Goal: Information Seeking & Learning: Check status

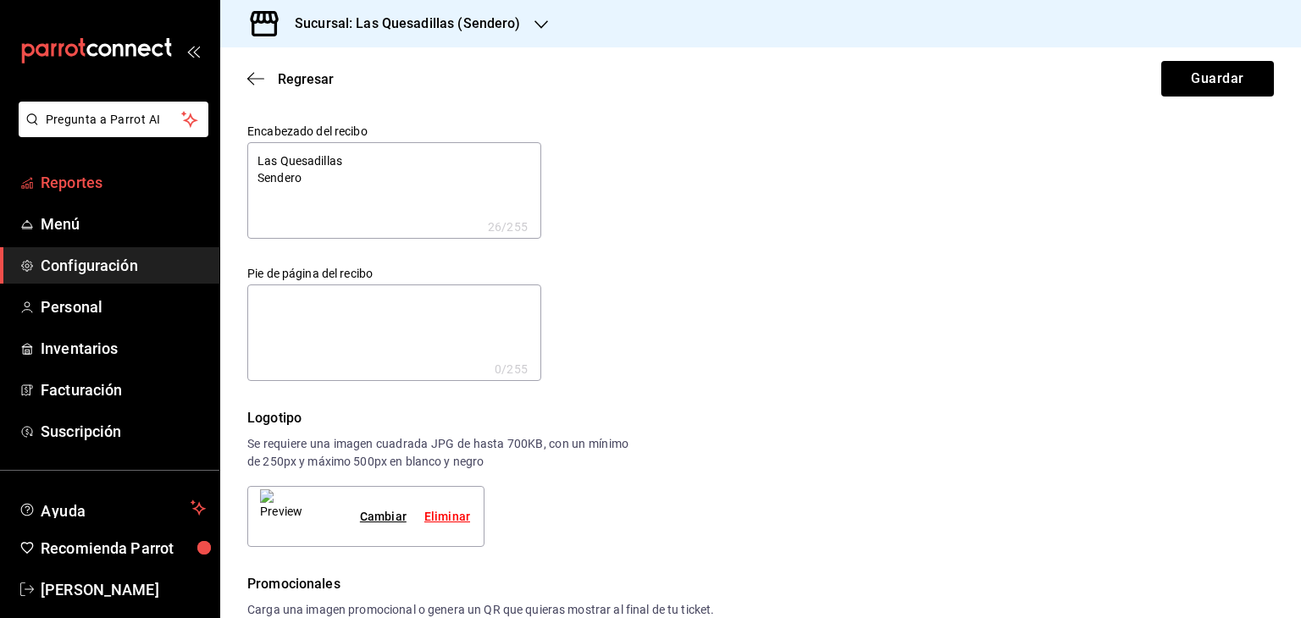
click at [75, 176] on span "Reportes" at bounding box center [123, 182] width 165 height 23
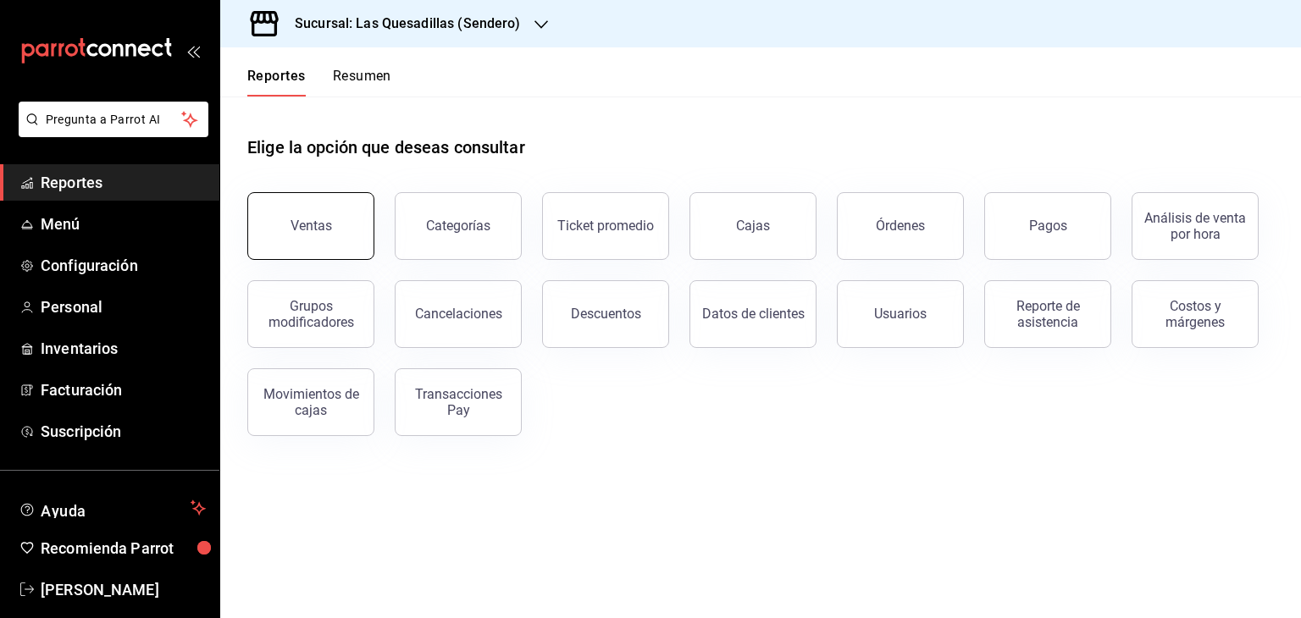
click at [329, 218] on div "Ventas" at bounding box center [310, 226] width 41 height 16
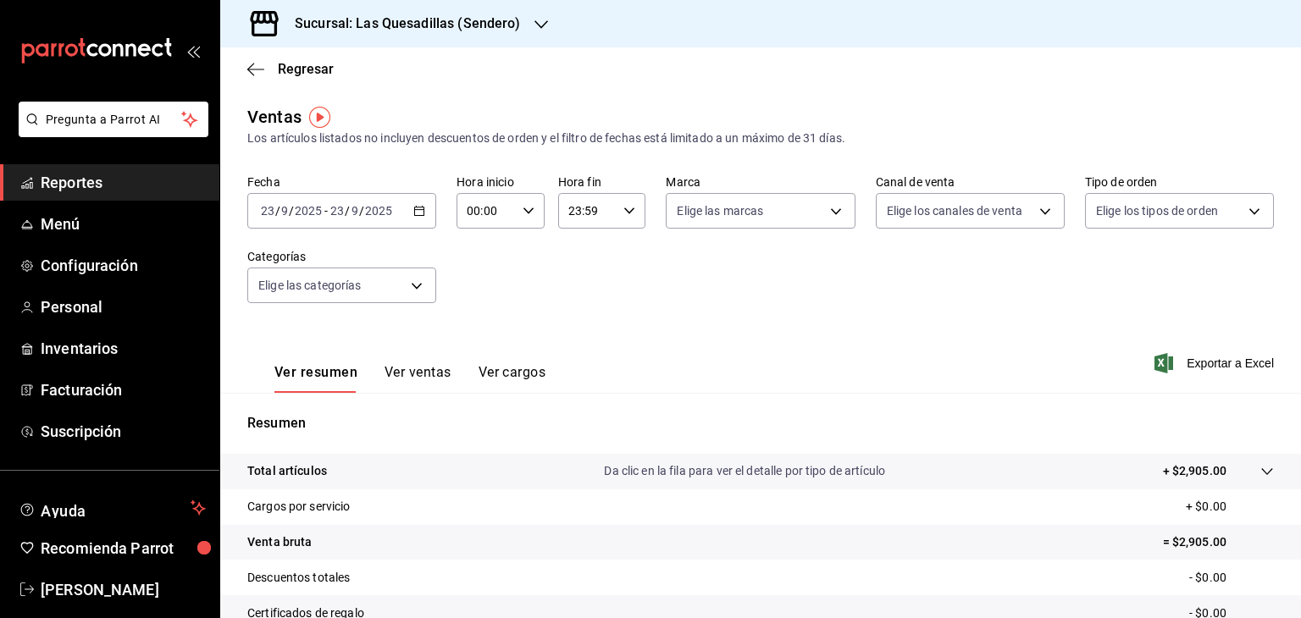
click at [424, 373] on button "Ver ventas" at bounding box center [417, 378] width 67 height 29
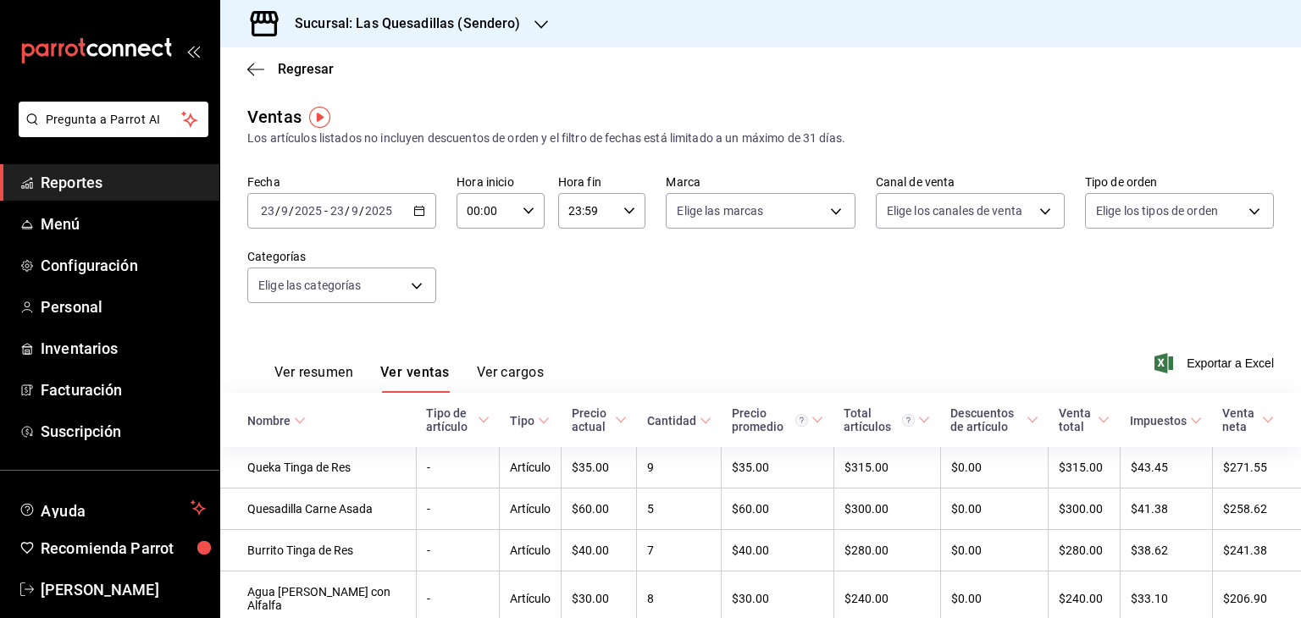
click at [539, 22] on icon "button" at bounding box center [541, 25] width 14 height 14
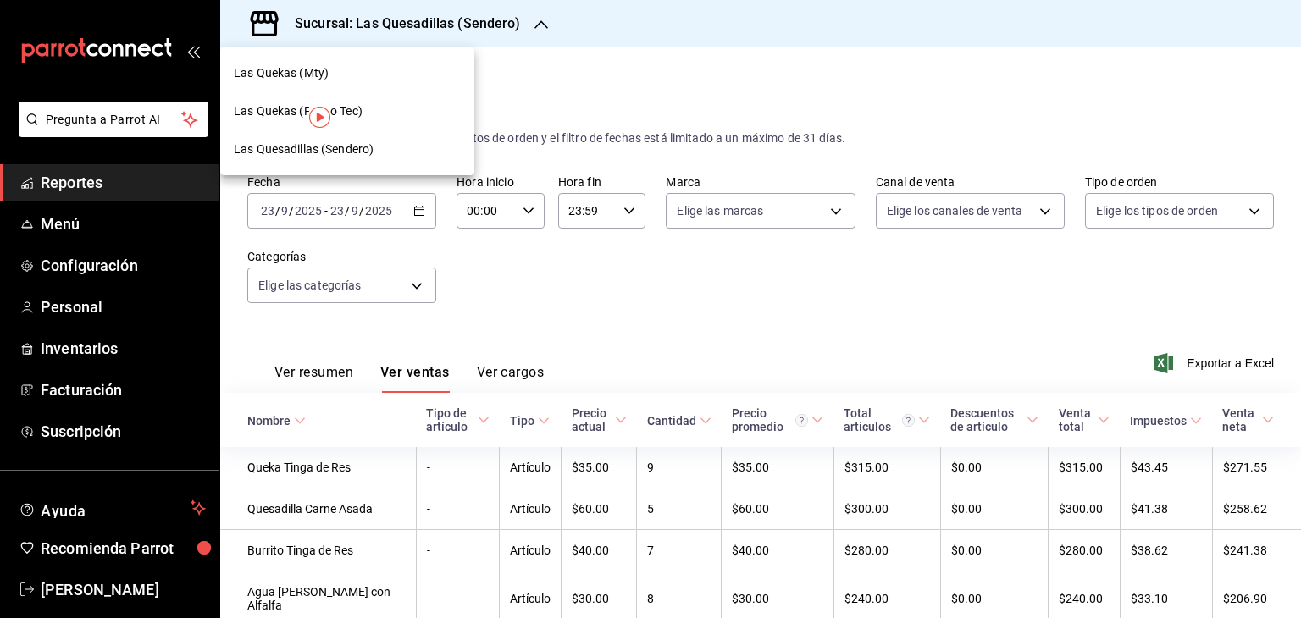
click at [312, 73] on span "Las Quekas (Mty)" at bounding box center [281, 73] width 95 height 18
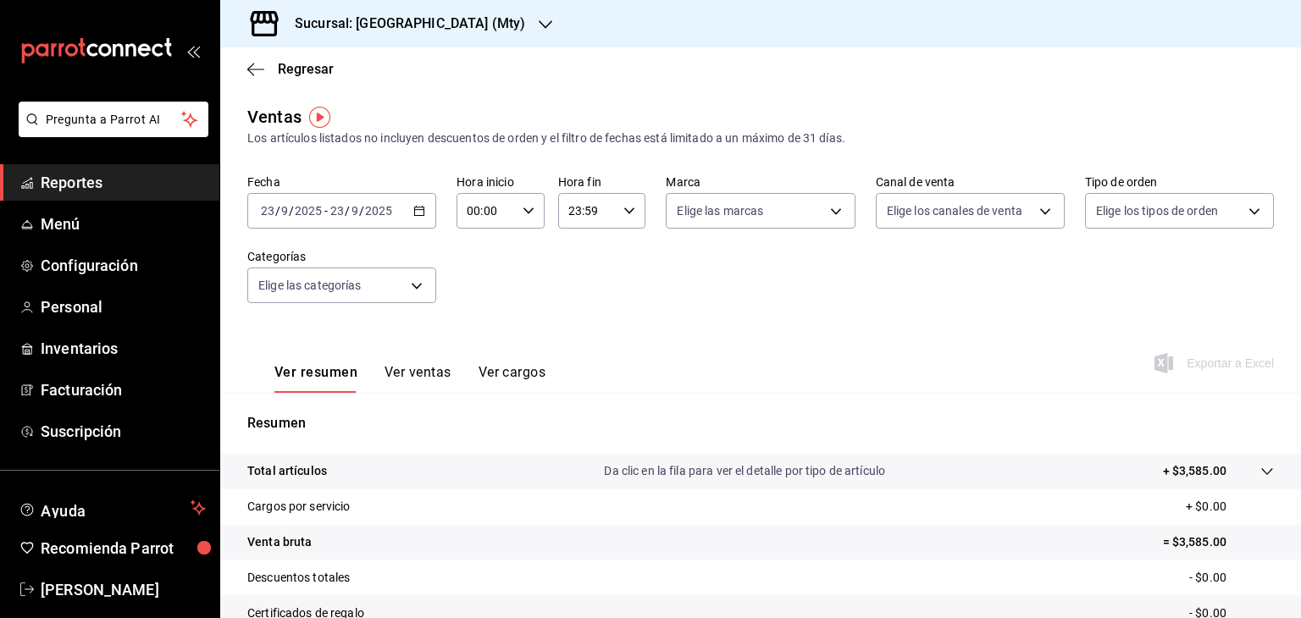
click at [421, 375] on button "Ver ventas" at bounding box center [417, 378] width 67 height 29
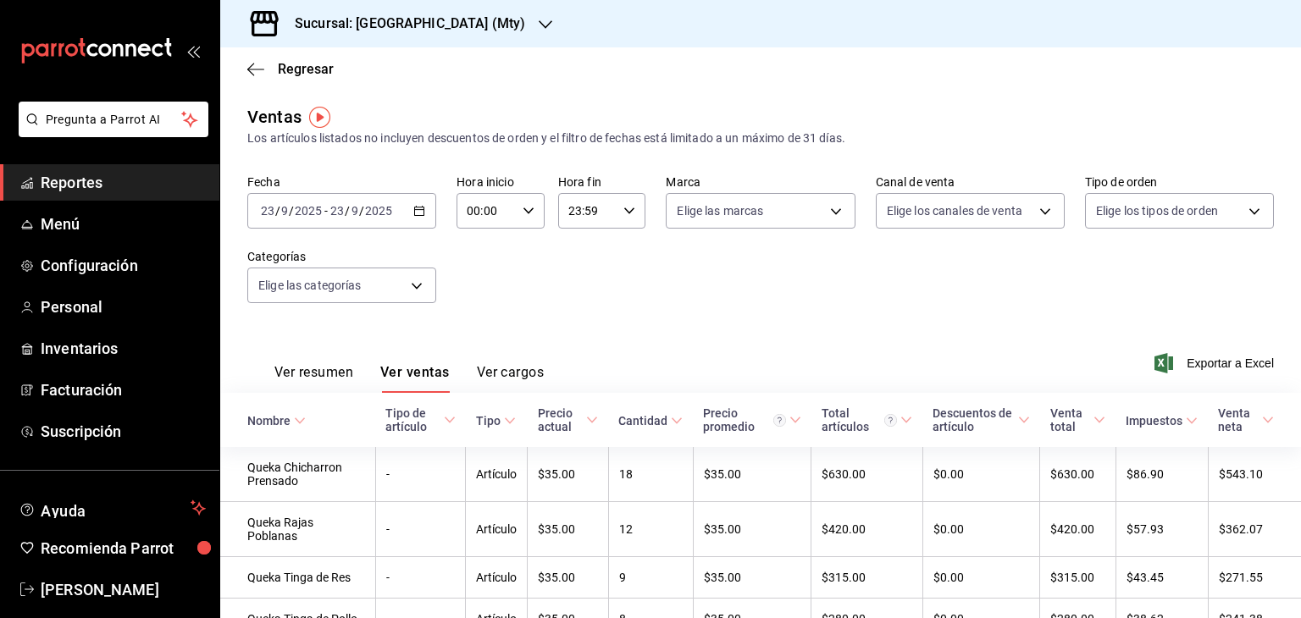
click at [539, 15] on div at bounding box center [546, 24] width 14 height 18
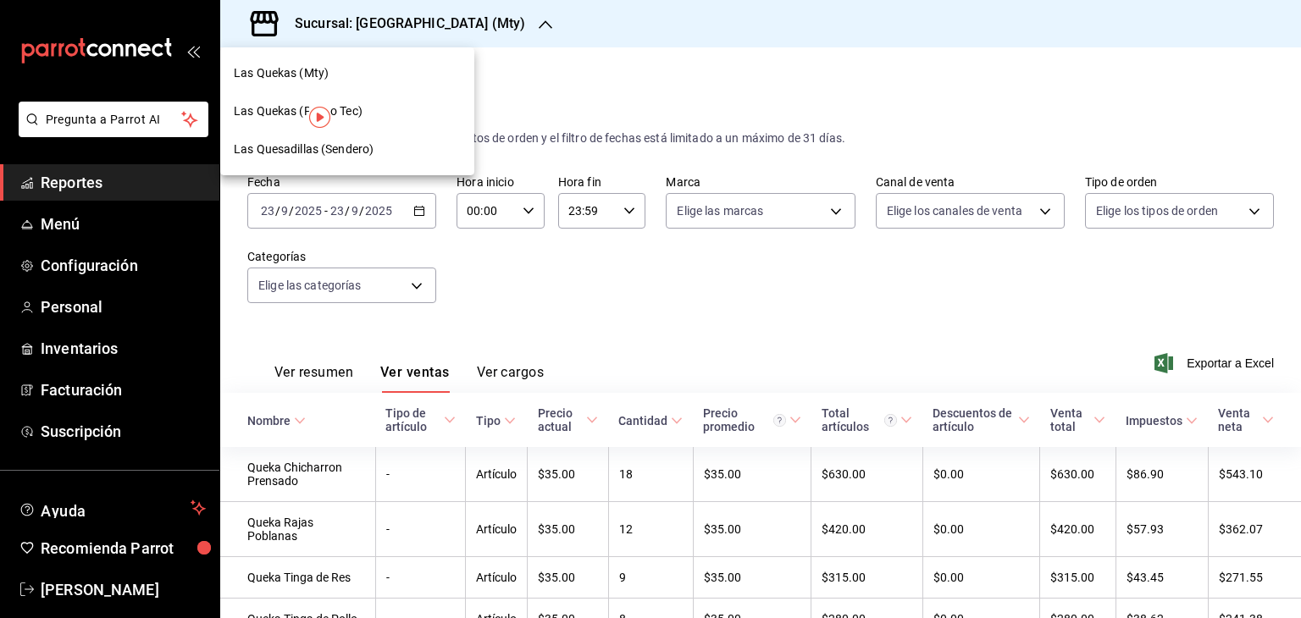
click at [362, 111] on span "Las Quekas (Paseo Tec)" at bounding box center [298, 111] width 129 height 18
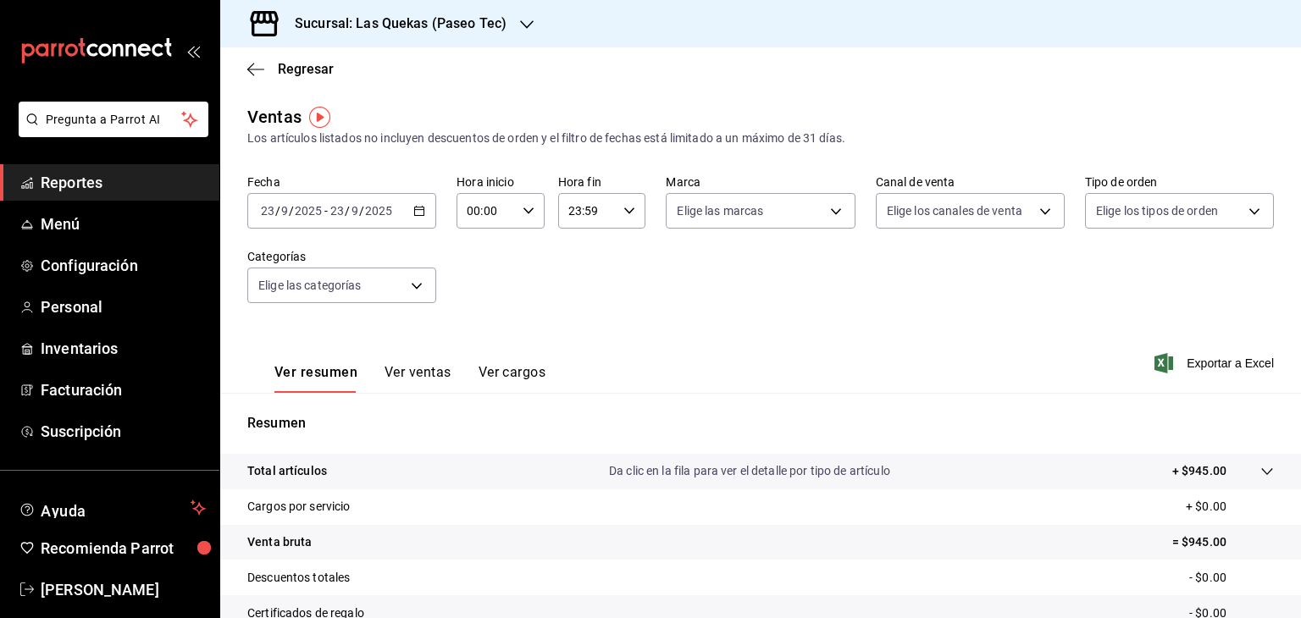
click at [404, 370] on button "Ver ventas" at bounding box center [417, 378] width 67 height 29
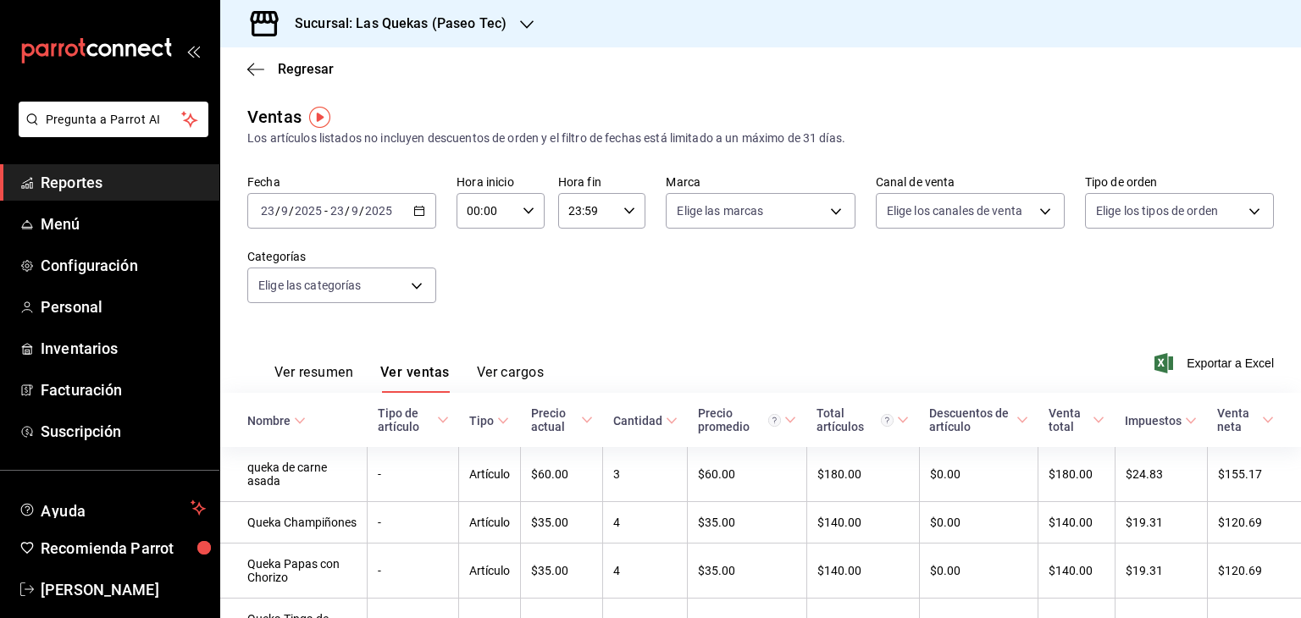
click at [418, 207] on icon "button" at bounding box center [419, 211] width 12 height 12
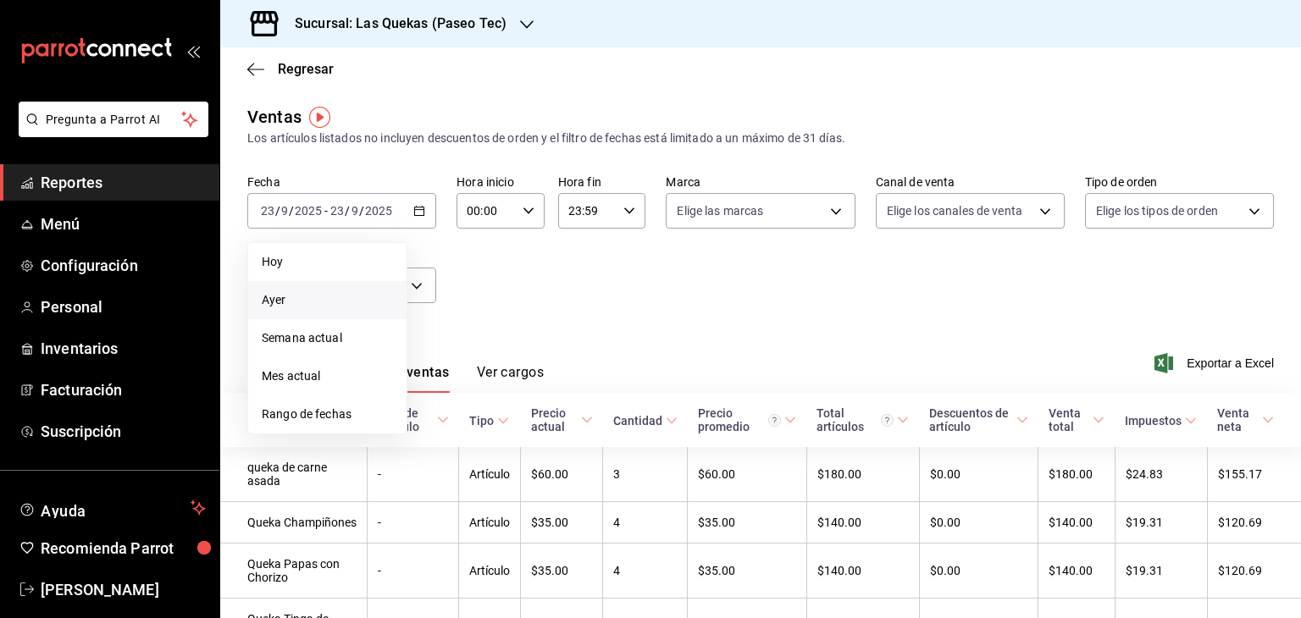
click at [281, 299] on span "Ayer" at bounding box center [327, 300] width 131 height 18
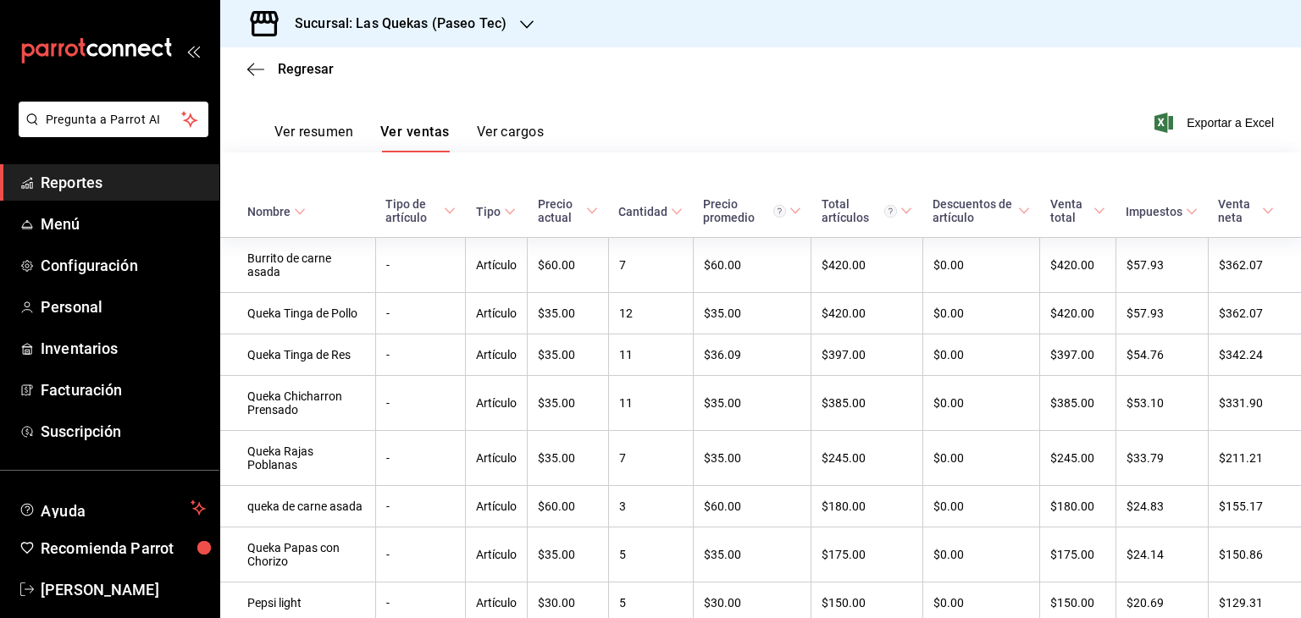
scroll to position [85, 0]
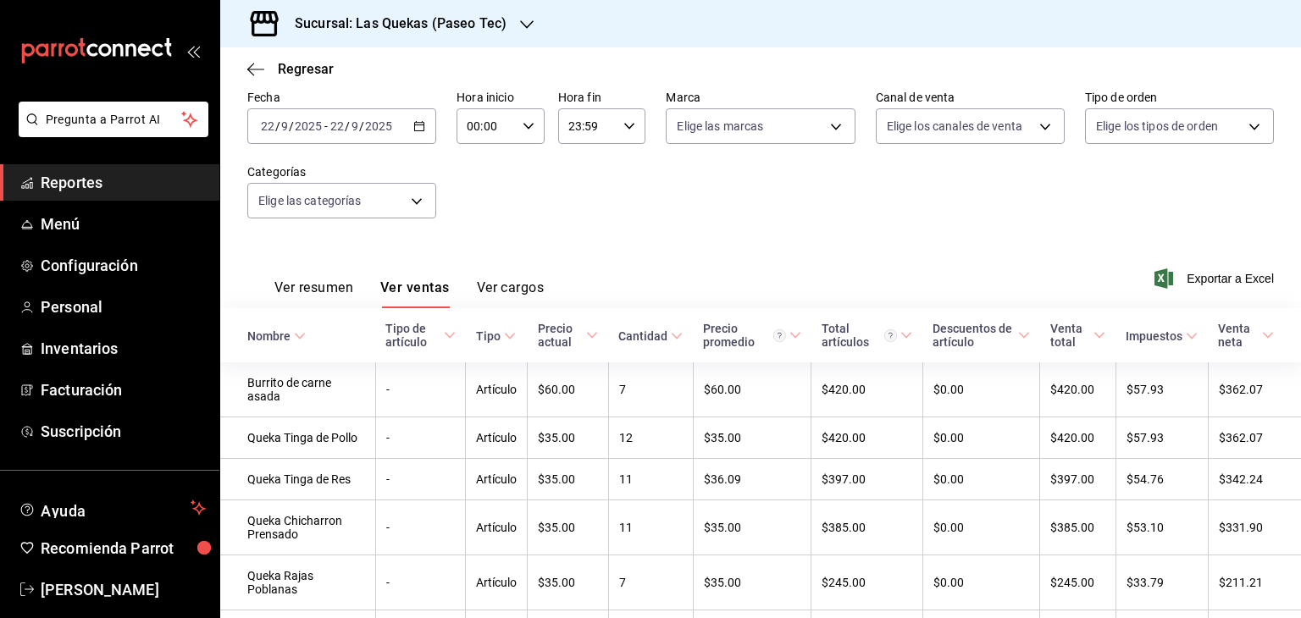
click at [528, 26] on icon "button" at bounding box center [527, 25] width 14 height 14
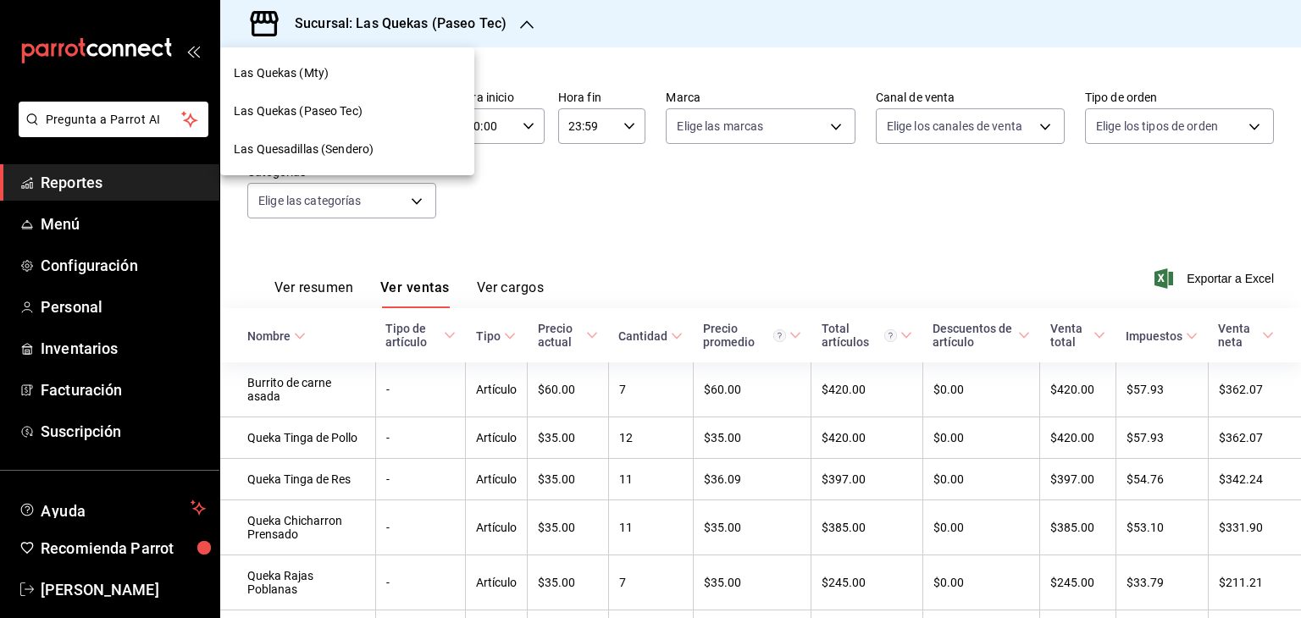
click at [294, 79] on span "Las Quekas (Mty)" at bounding box center [281, 73] width 95 height 18
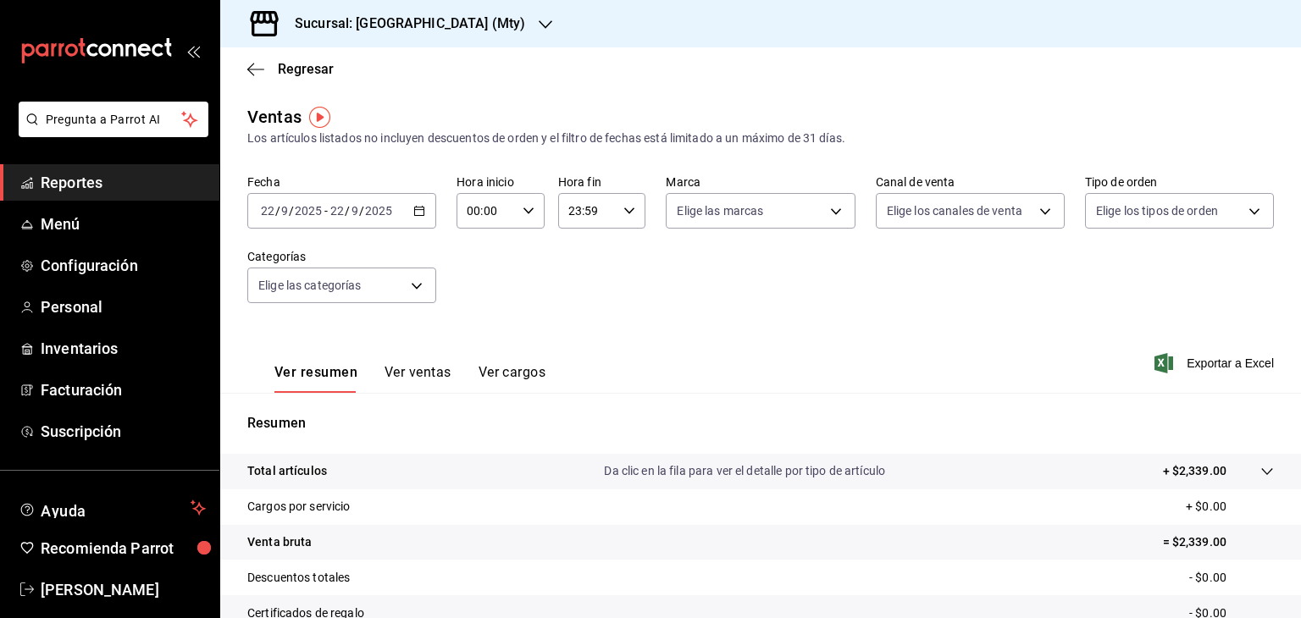
click at [417, 210] on \(Stroke\) "button" at bounding box center [419, 209] width 9 height 1
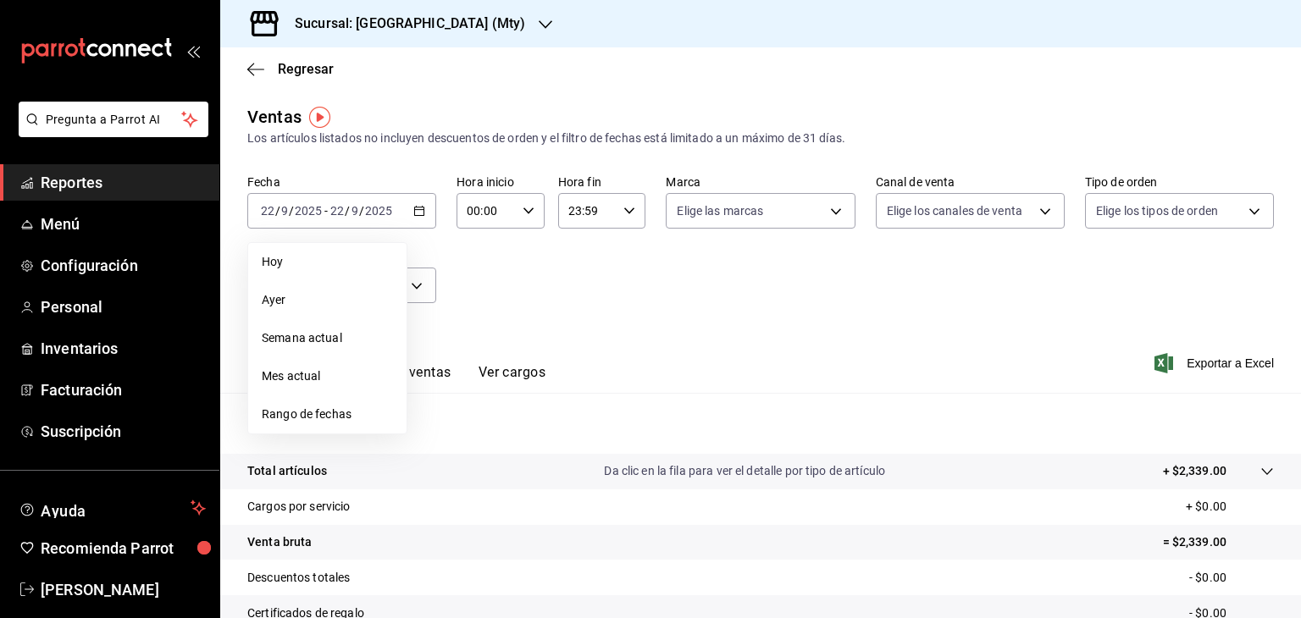
click at [683, 295] on div "Fecha [DATE] [DATE] - [DATE] [DATE] [DATE] [DATE] Semana actual Mes actual Rang…" at bounding box center [760, 248] width 1026 height 149
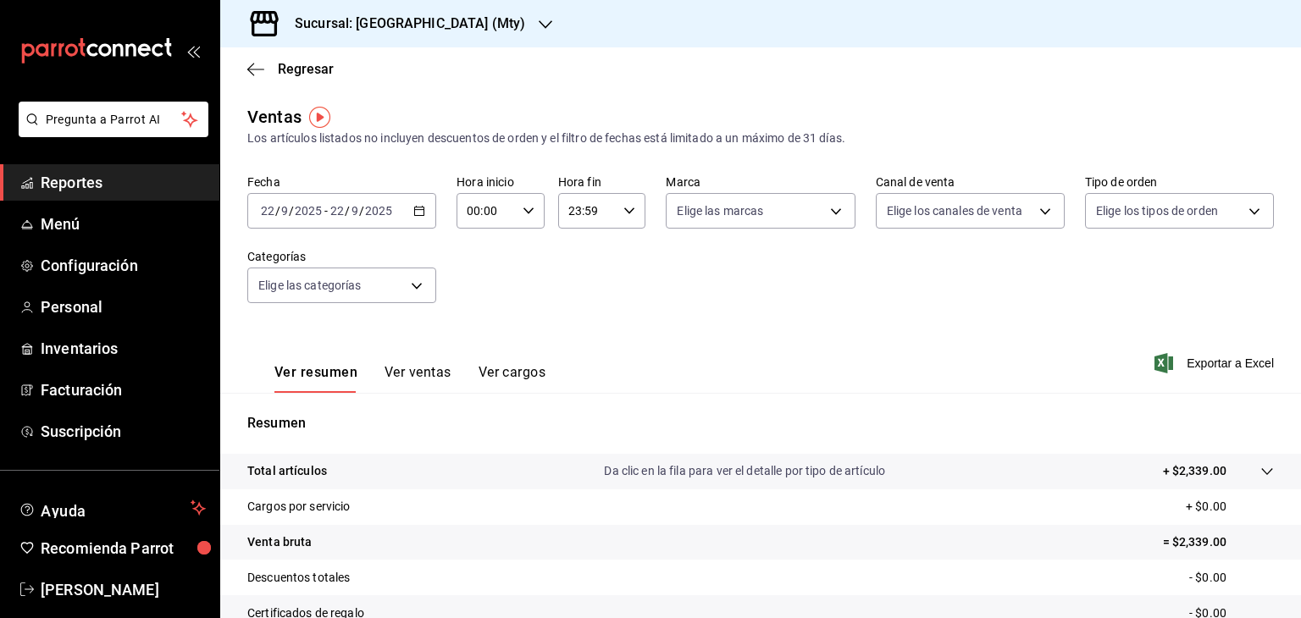
click at [444, 377] on button "Ver ventas" at bounding box center [417, 378] width 67 height 29
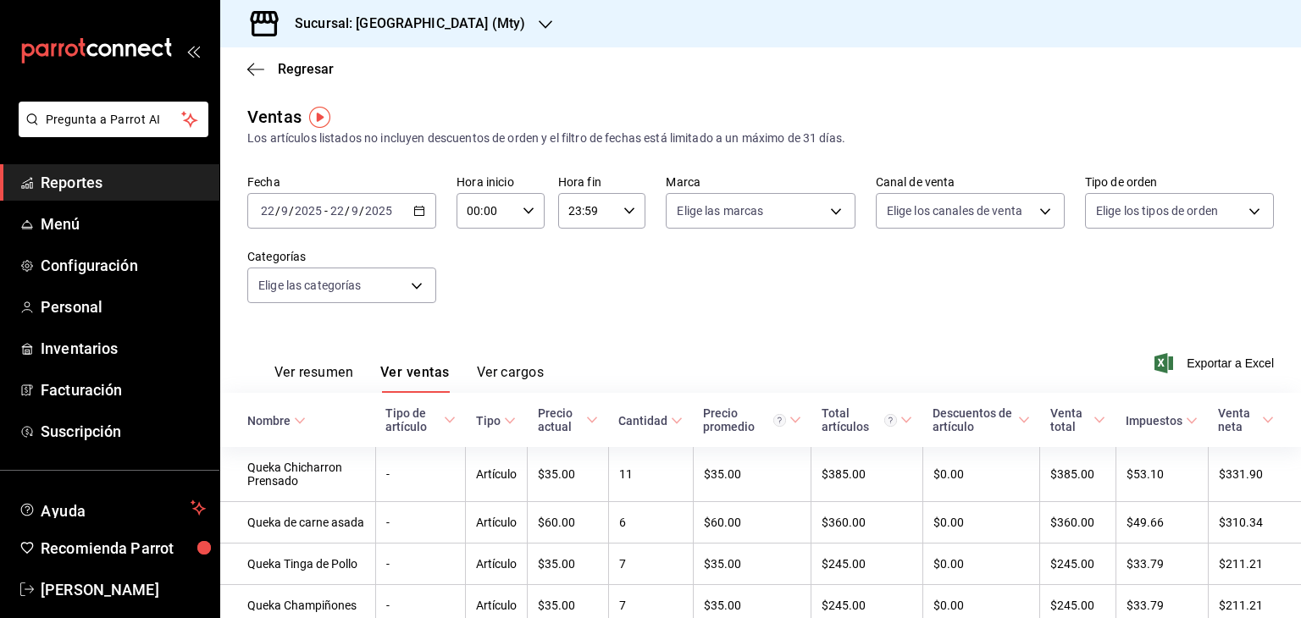
click at [539, 22] on icon "button" at bounding box center [546, 25] width 14 height 14
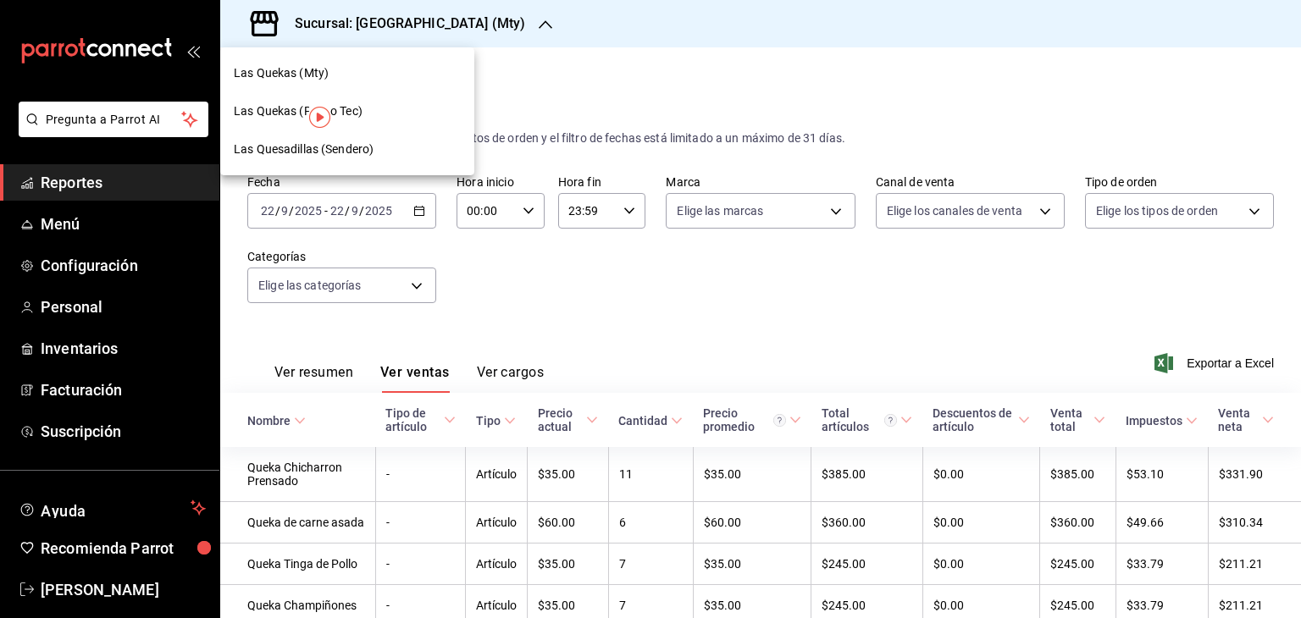
click at [328, 157] on span "Las Quesadillas (Sendero)" at bounding box center [304, 150] width 140 height 18
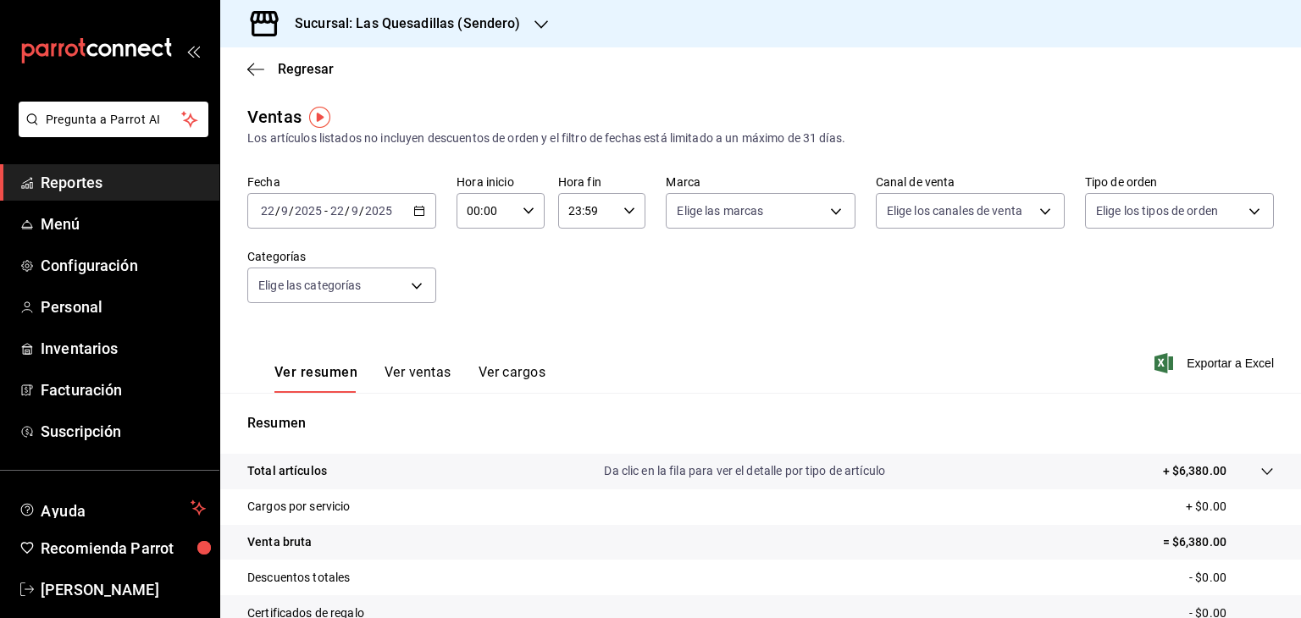
click at [419, 370] on button "Ver ventas" at bounding box center [417, 378] width 67 height 29
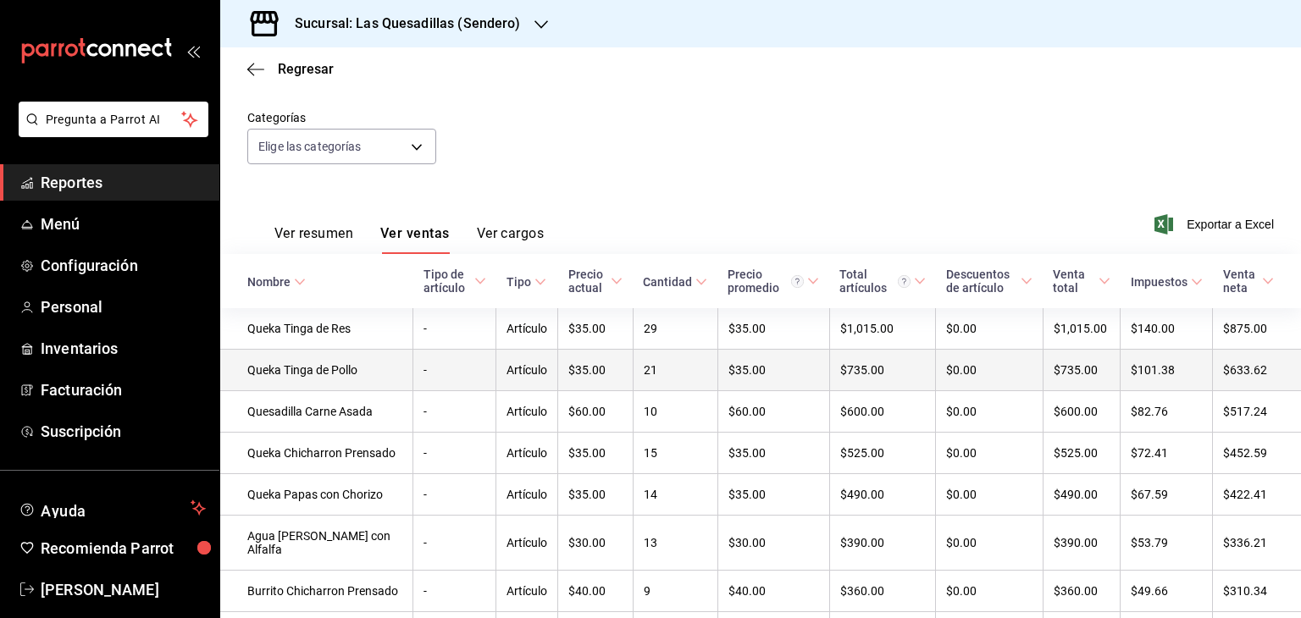
scroll to position [169, 0]
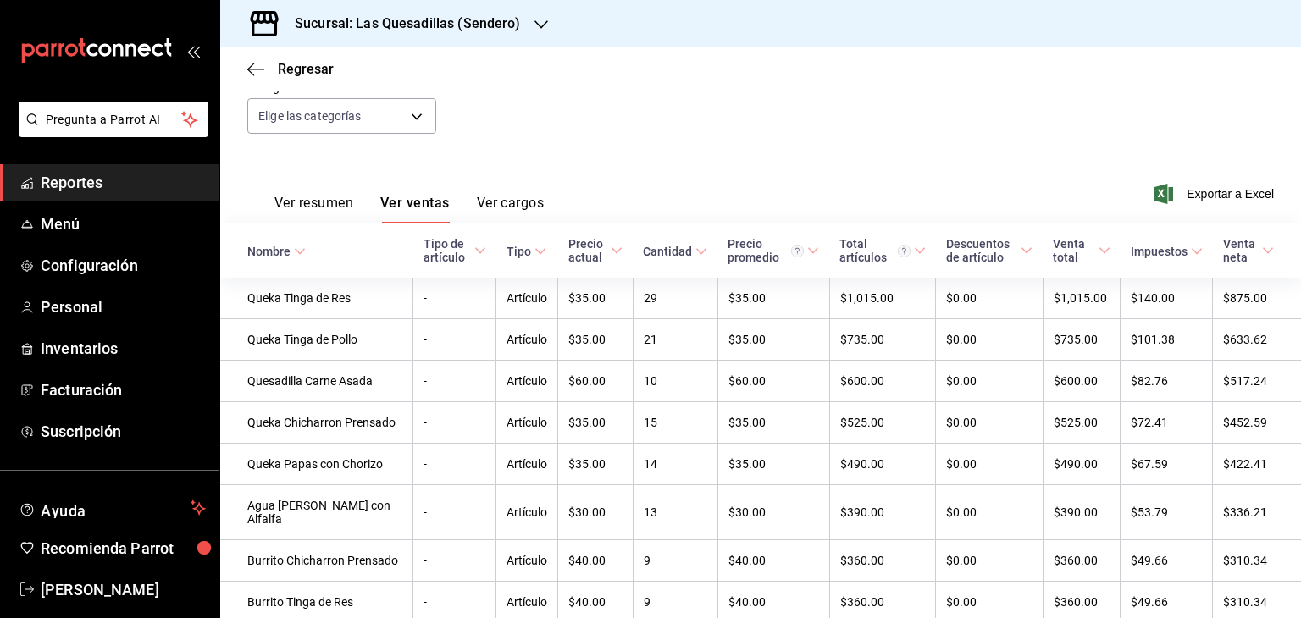
click at [81, 182] on span "Reportes" at bounding box center [123, 182] width 165 height 23
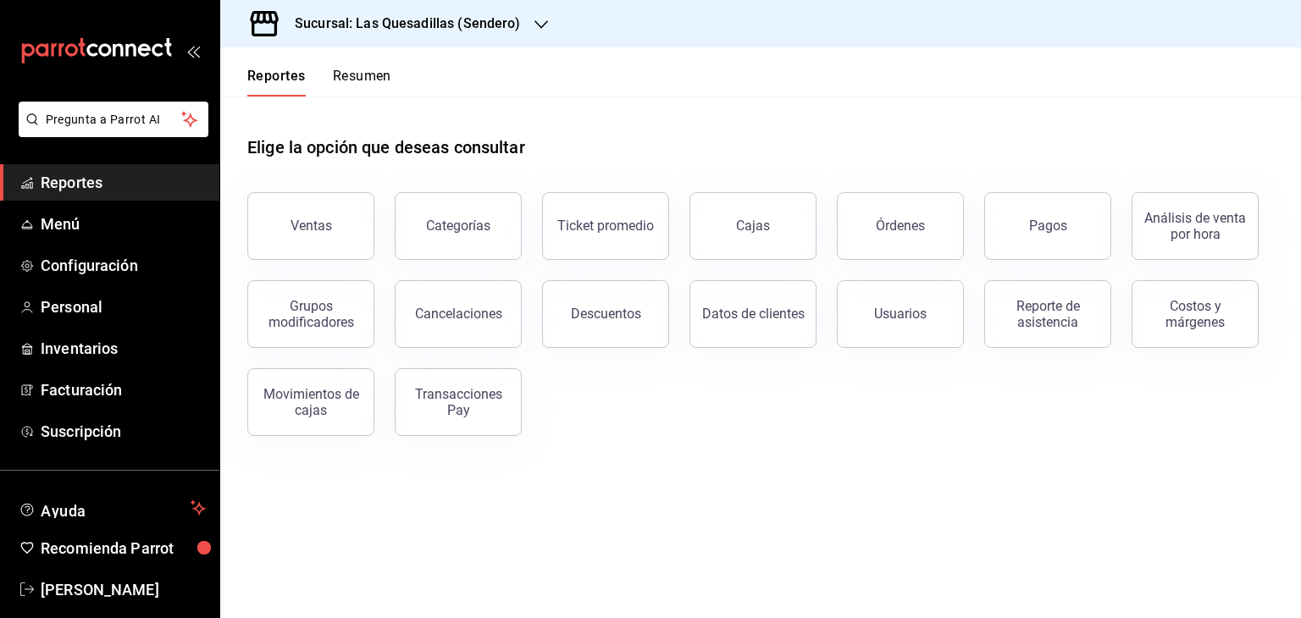
click at [373, 72] on button "Resumen" at bounding box center [362, 82] width 58 height 29
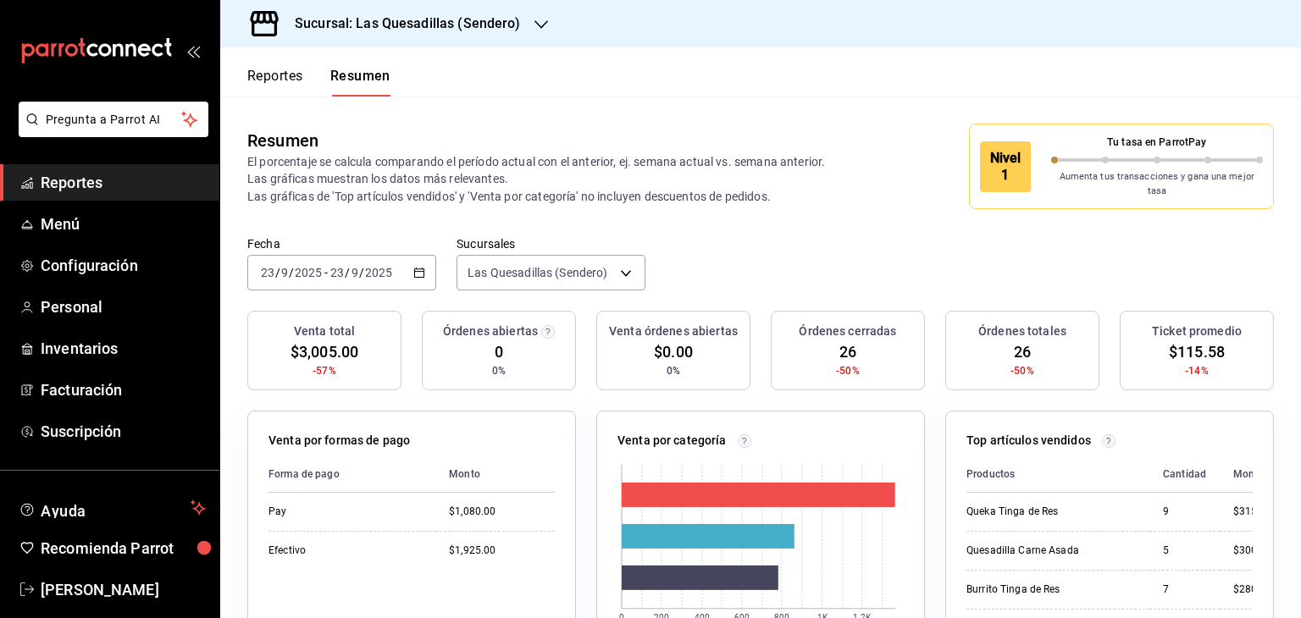
click at [419, 271] on \(Stroke\) "button" at bounding box center [419, 271] width 9 height 1
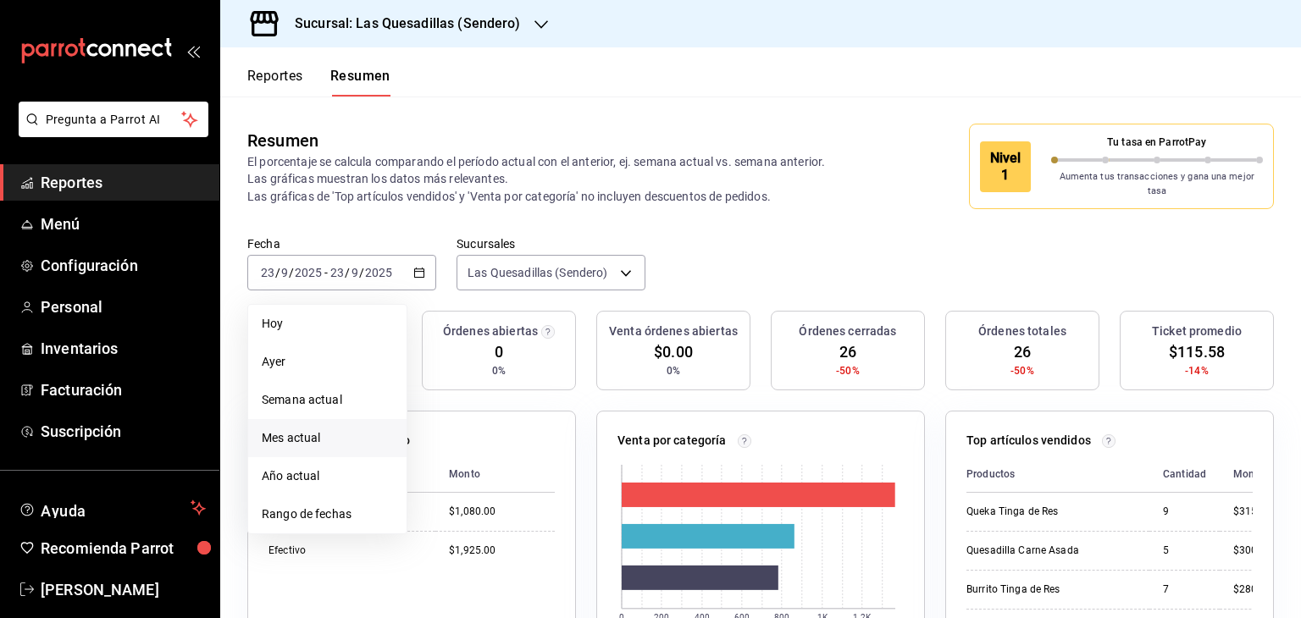
click at [325, 432] on span "Mes actual" at bounding box center [327, 438] width 131 height 18
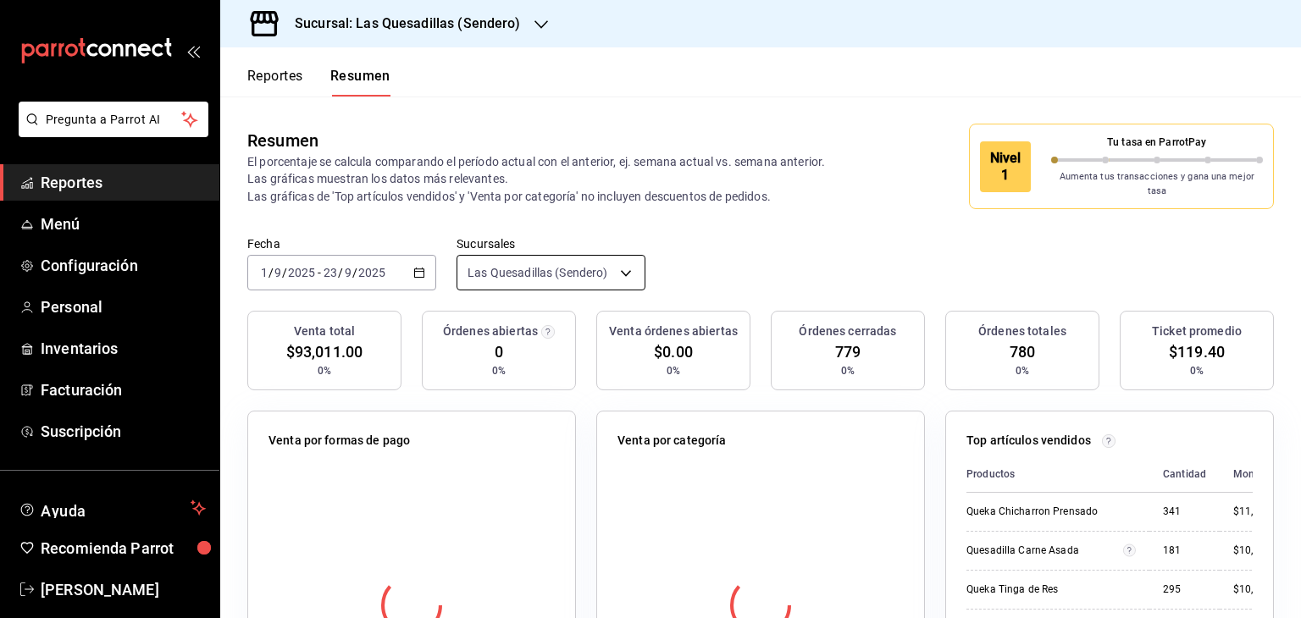
click at [612, 261] on body "Pregunta a Parrot AI Reportes Menú Configuración Personal Inventarios Facturaci…" at bounding box center [650, 309] width 1301 height 618
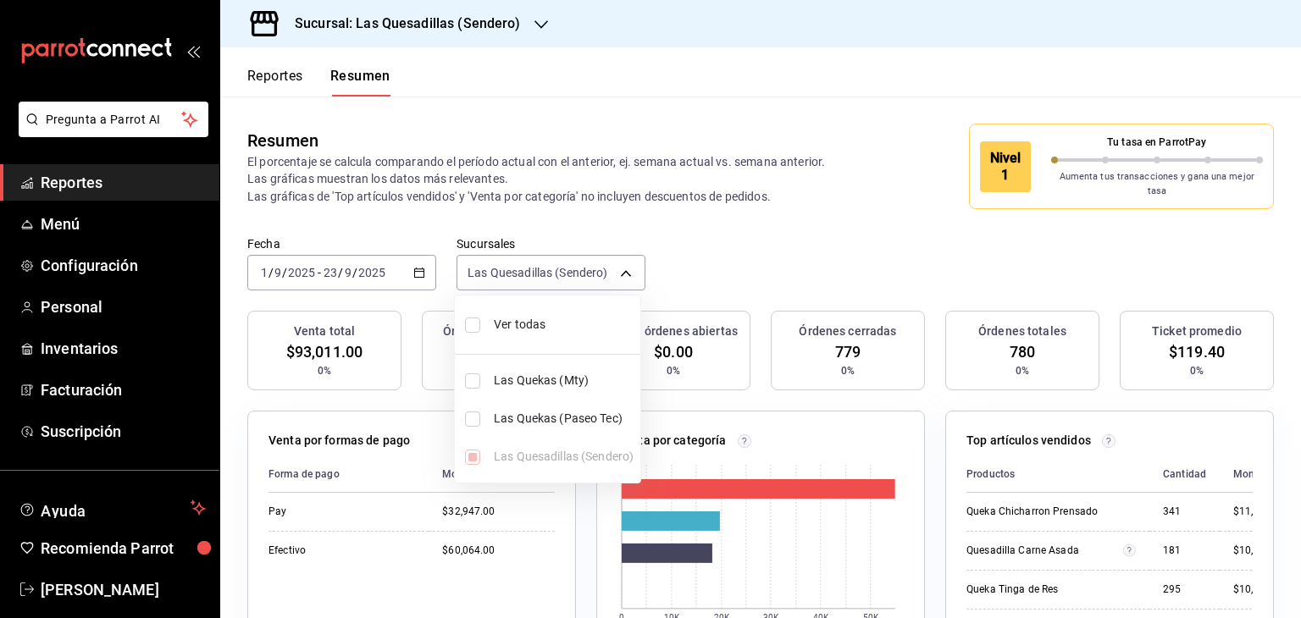
click at [466, 327] on input "checkbox" at bounding box center [472, 325] width 15 height 15
checkbox input "true"
type input "[object Object],[object Object],[object Object]"
checkbox input "true"
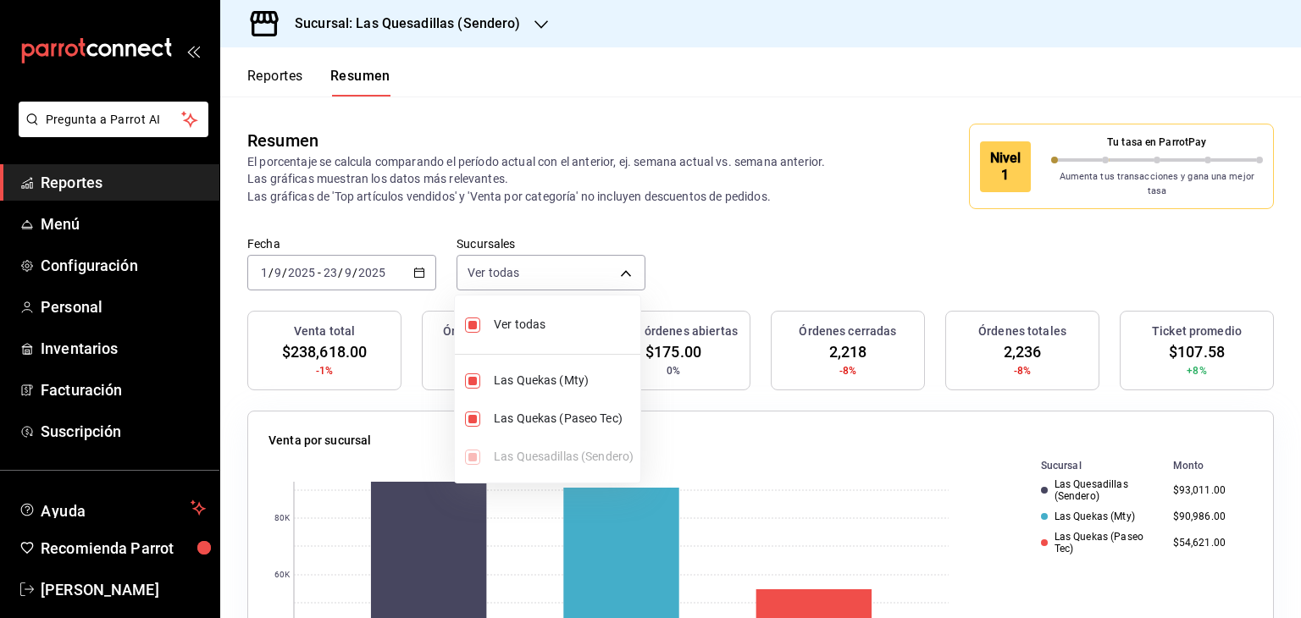
click at [781, 244] on div at bounding box center [650, 309] width 1301 height 618
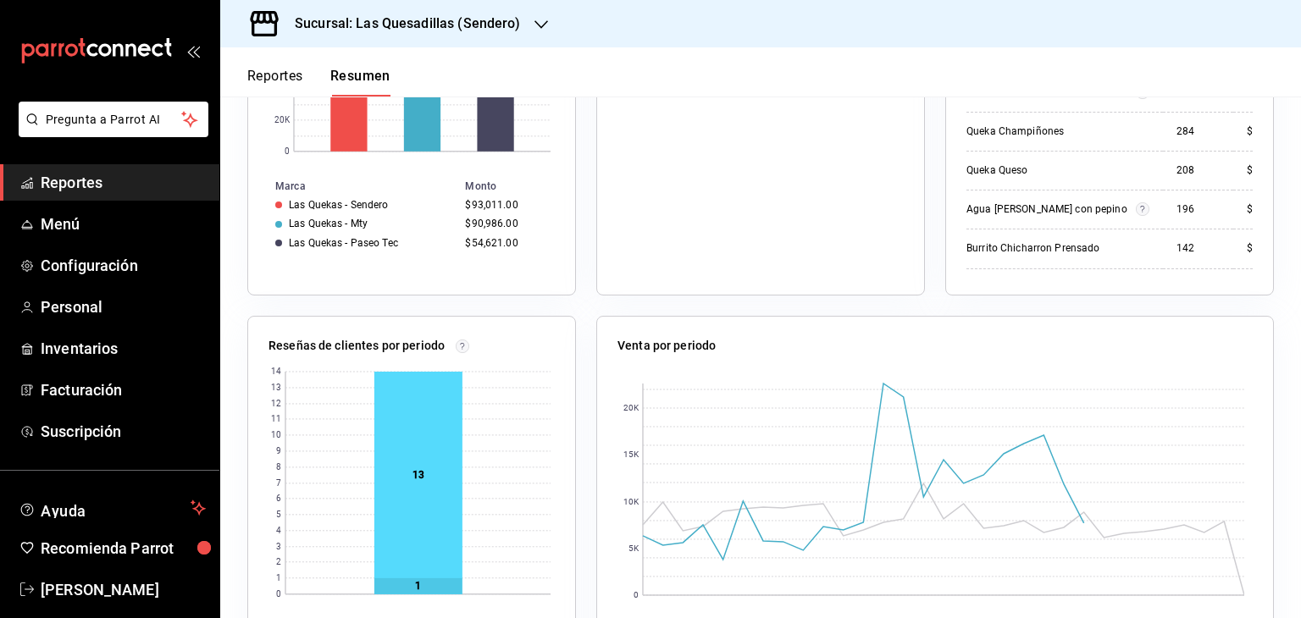
scroll to position [677, 0]
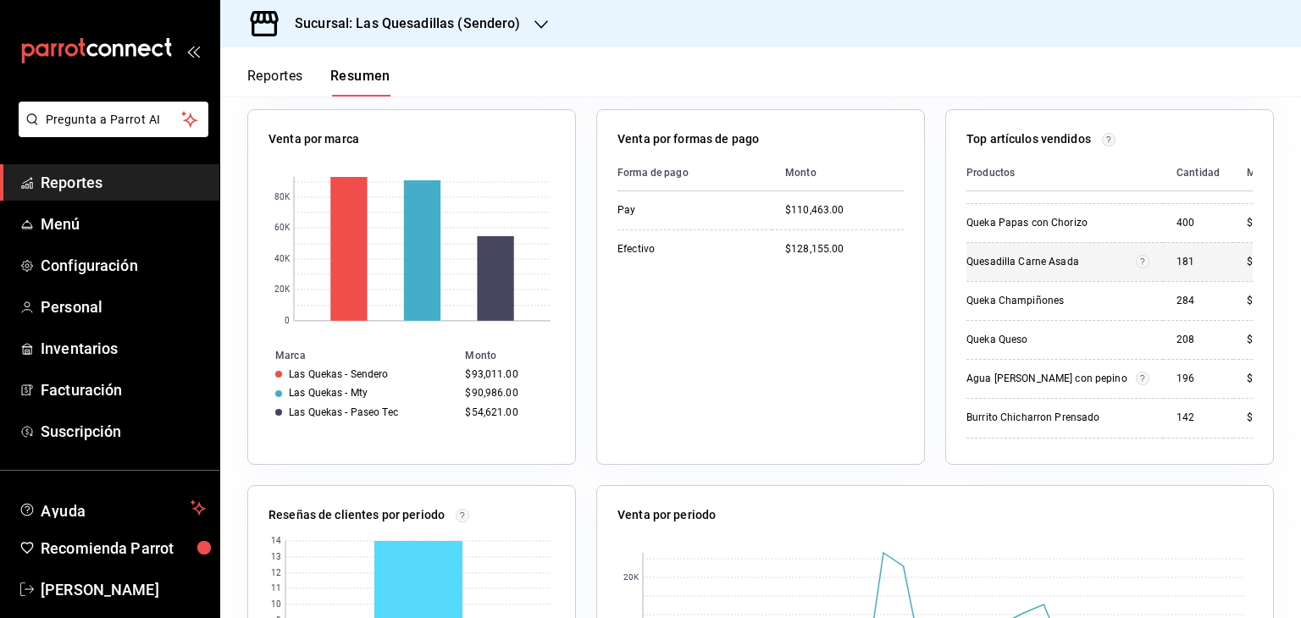
click at [1136, 255] on circle "Artículos relacionados por el SKU: Quesadilla Carne Asada (178.000000), Carne A…" at bounding box center [1142, 261] width 13 height 13
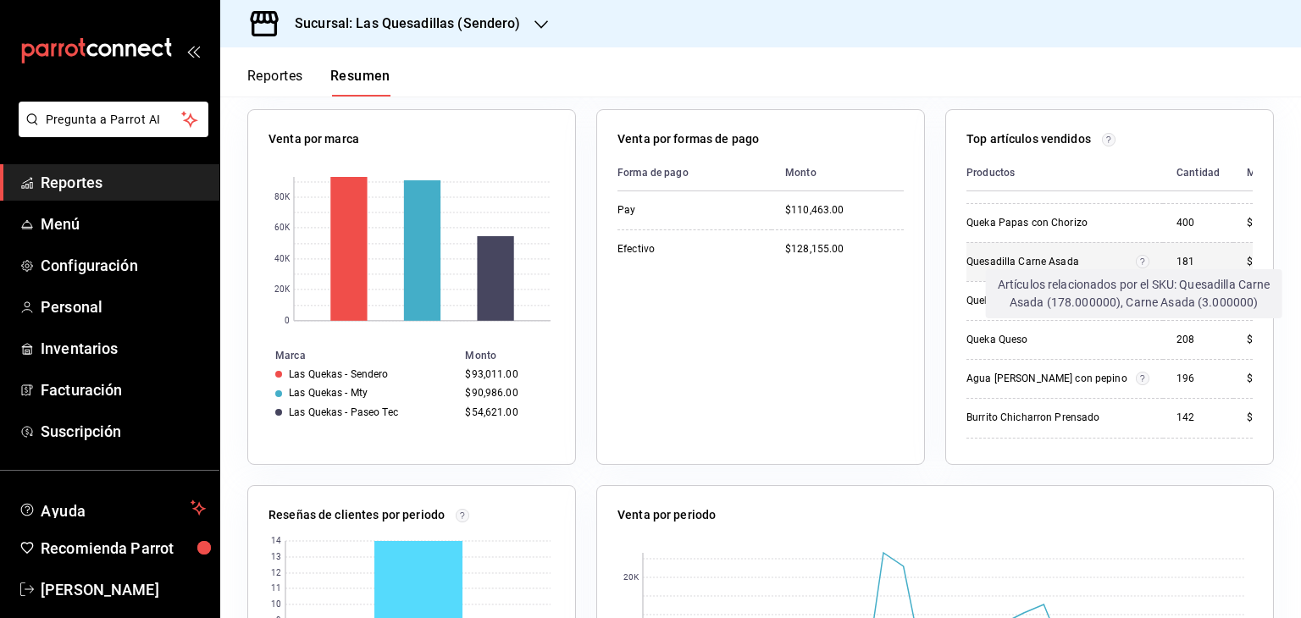
click at [1136, 255] on circle "Artículos relacionados por el SKU: Quesadilla Carne Asada (178.000000), Carne A…" at bounding box center [1142, 261] width 13 height 13
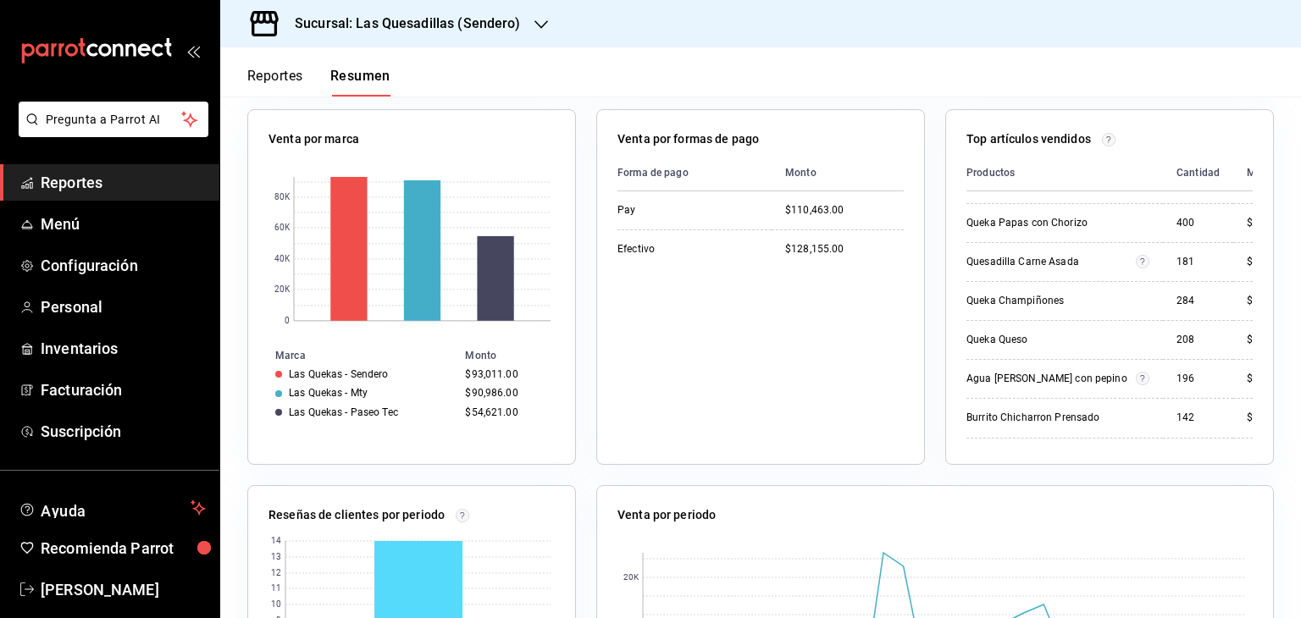
click at [1277, 242] on div "Venta total $238,618.00 -1% Órdenes abiertas 2 0% Venta órdenes abiertas $175.0…" at bounding box center [760, 250] width 1081 height 1235
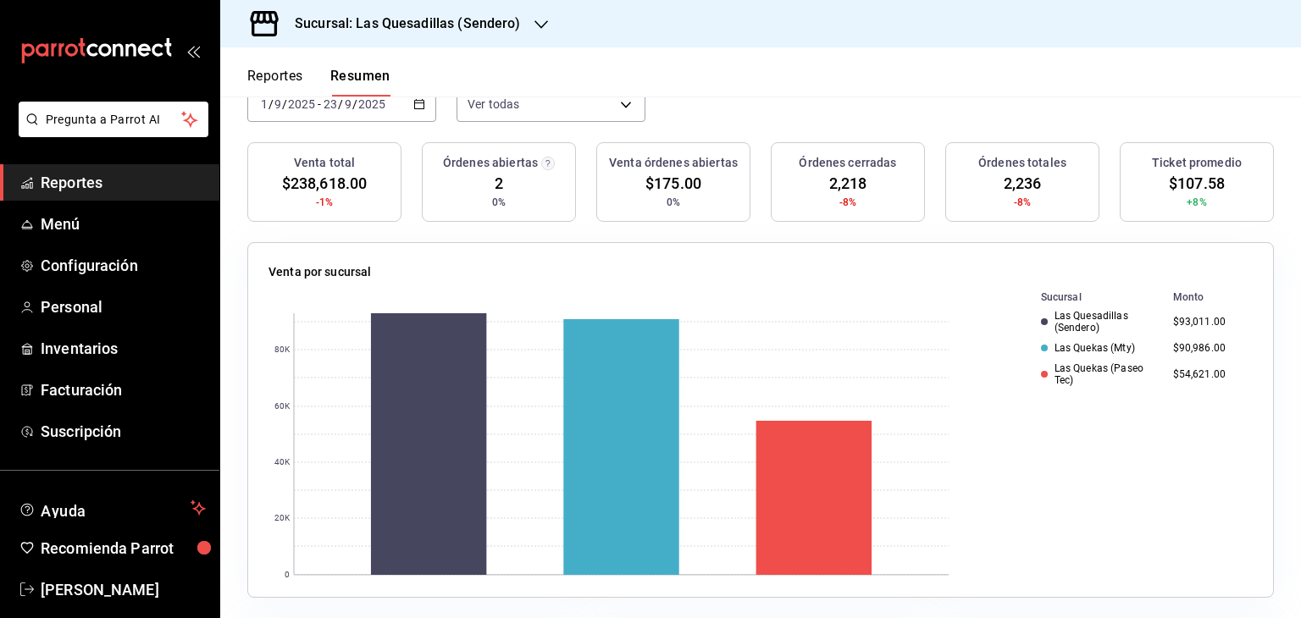
scroll to position [169, 0]
